Goal: Task Accomplishment & Management: Complete application form

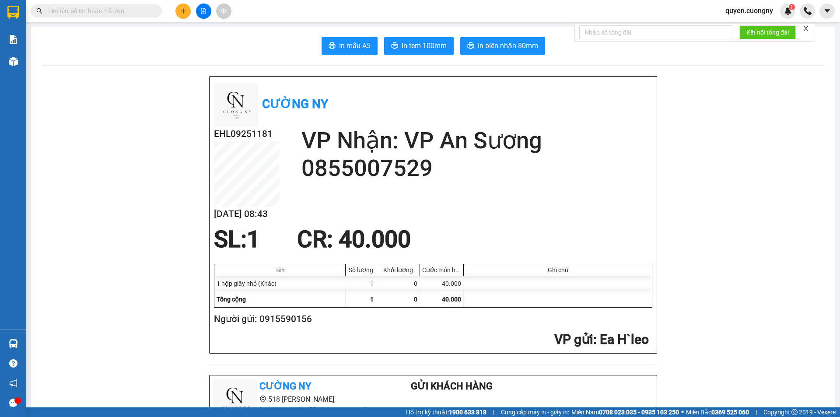
click at [118, 13] on input "text" at bounding box center [99, 11] width 103 height 10
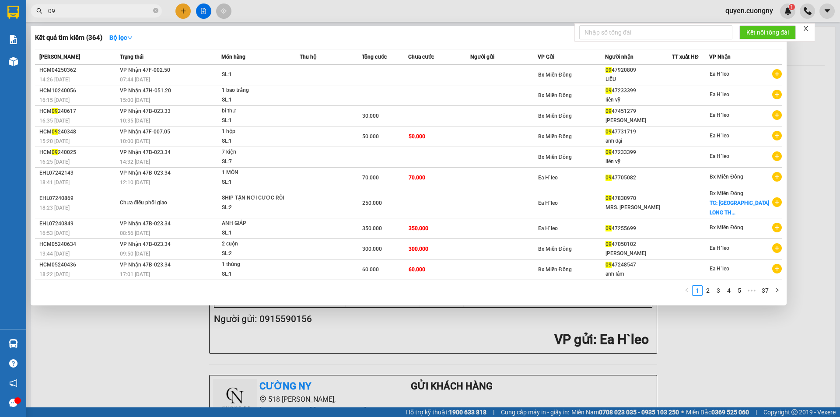
type input "0"
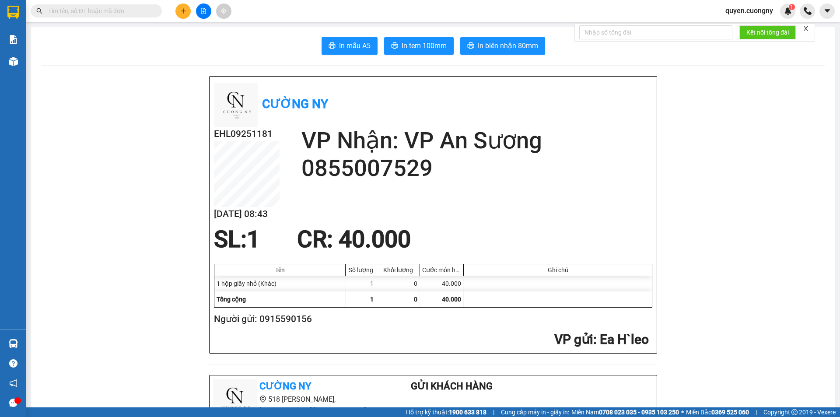
click at [141, 14] on input "text" at bounding box center [99, 11] width 103 height 10
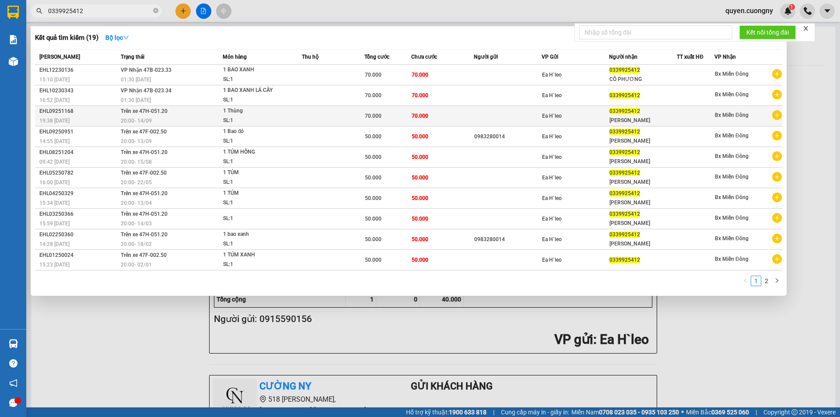
type input "0339925412"
click at [272, 107] on div "1 Thùng" at bounding box center [256, 111] width 66 height 10
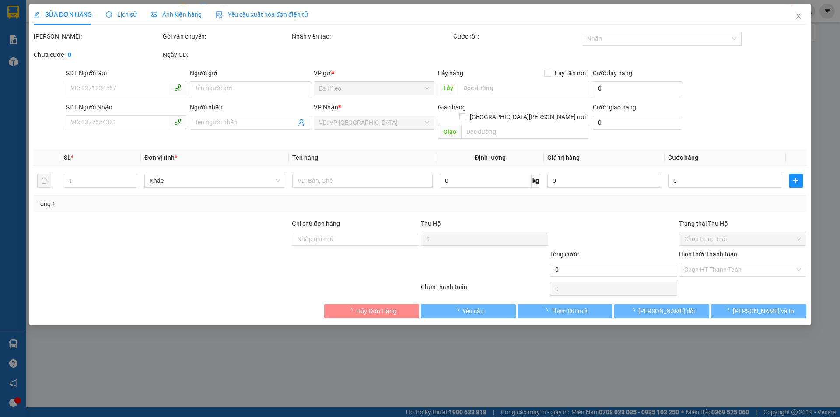
type input "0339925412"
type input "[PERSON_NAME]"
type input "70.000"
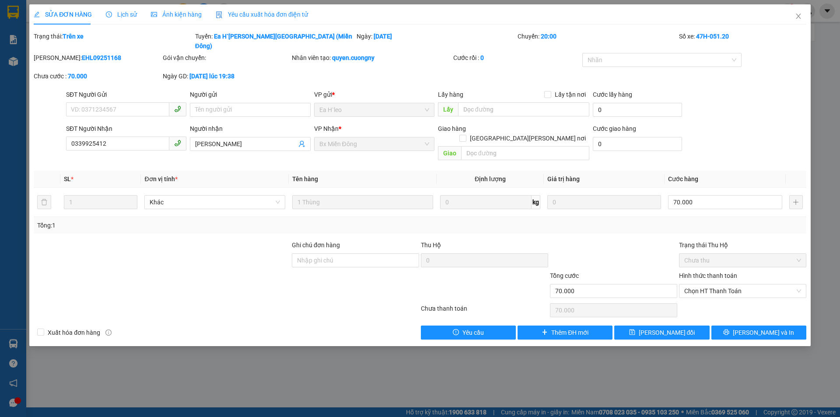
click at [171, 15] on span "Ảnh kiện hàng" at bounding box center [176, 14] width 51 height 7
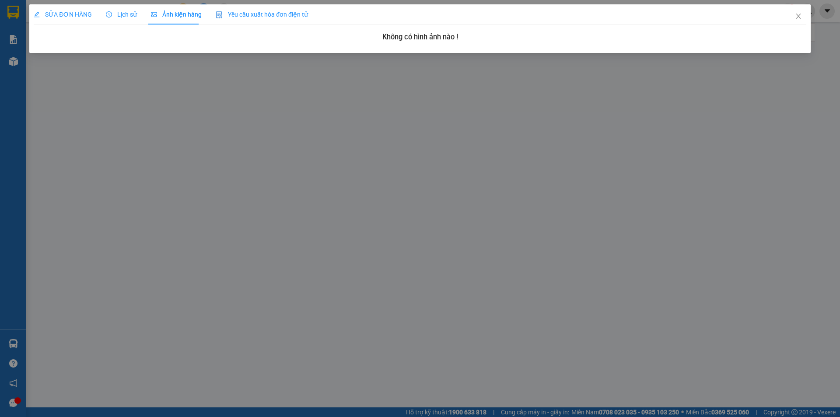
click at [76, 13] on span "SỬA ĐƠN HÀNG" at bounding box center [63, 14] width 58 height 7
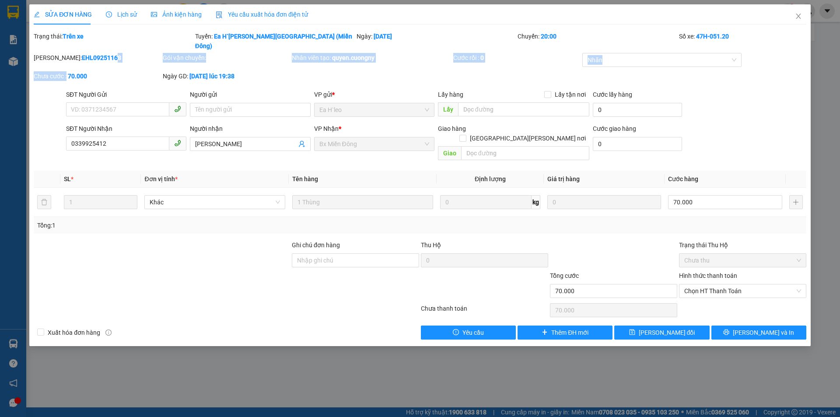
drag, startPoint x: 66, startPoint y: 66, endPoint x: 89, endPoint y: 61, distance: 23.7
click at [89, 61] on div "[PERSON_NAME]: EHL09251168 Gói vận chuyển: [PERSON_NAME] tạo: [PERSON_NAME].cuo…" at bounding box center [420, 71] width 775 height 37
click at [98, 71] on div "[PERSON_NAME] : 70.000" at bounding box center [97, 76] width 127 height 10
click at [798, 13] on span "Close" at bounding box center [799, 16] width 25 height 25
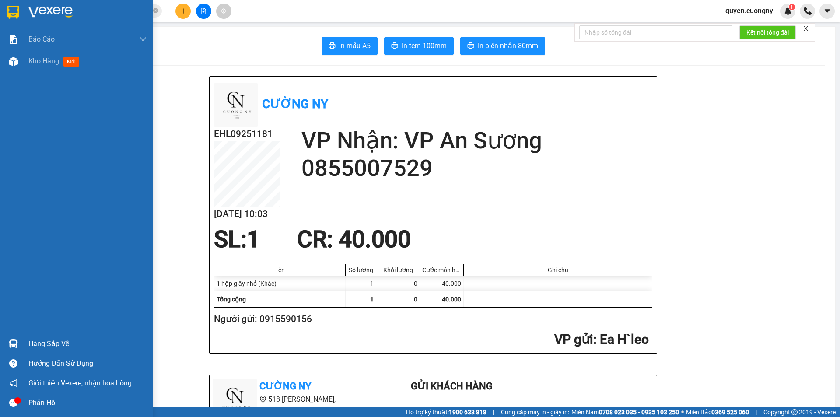
click at [15, 15] on img at bounding box center [12, 12] width 11 height 13
